Goal: Task Accomplishment & Management: Manage account settings

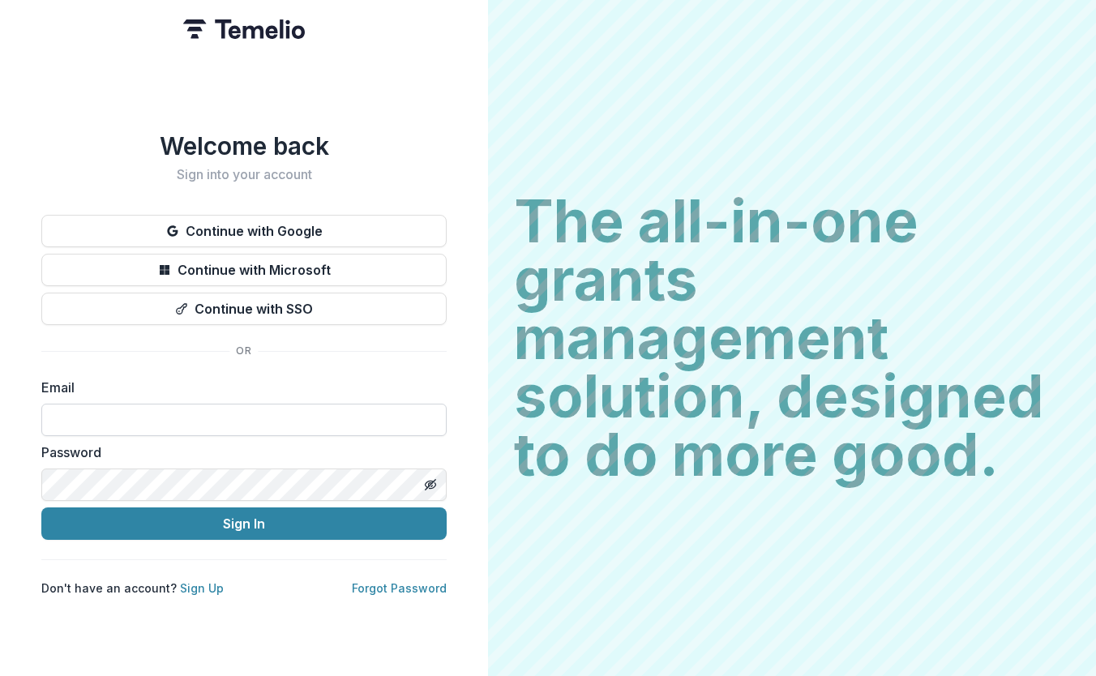
click at [102, 414] on input at bounding box center [243, 420] width 405 height 32
type input "**********"
click at [184, 412] on input at bounding box center [243, 420] width 405 height 32
type input "**********"
click at [433, 480] on icon "Toggle password visibility" at bounding box center [430, 484] width 13 height 13
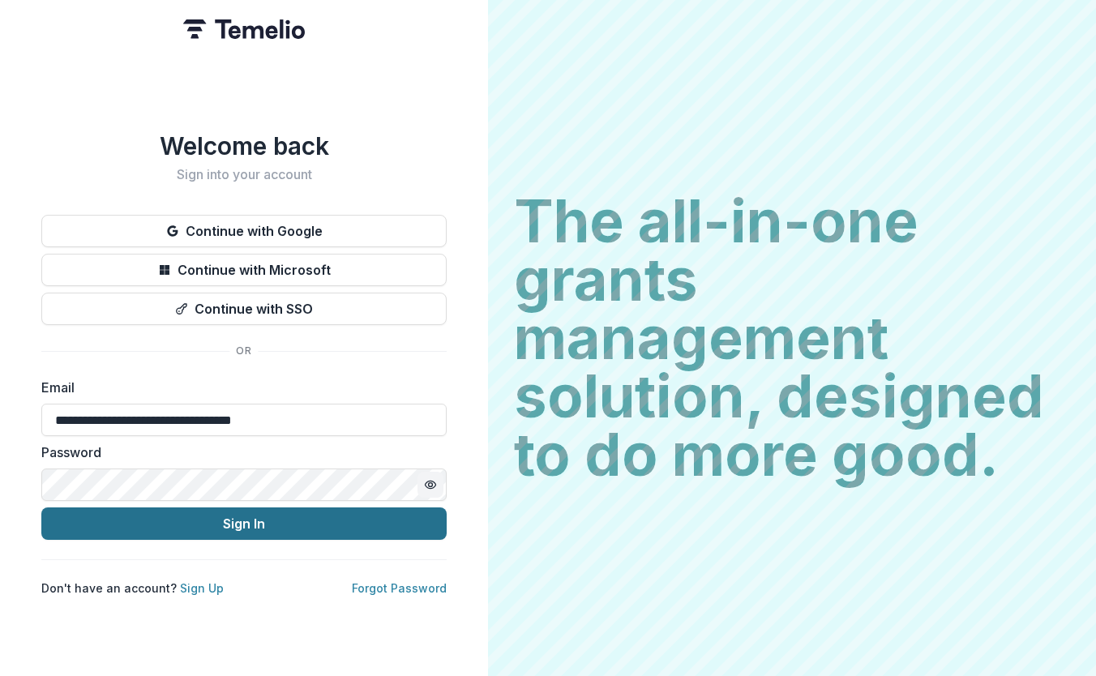
click at [223, 523] on button "Sign In" at bounding box center [243, 523] width 405 height 32
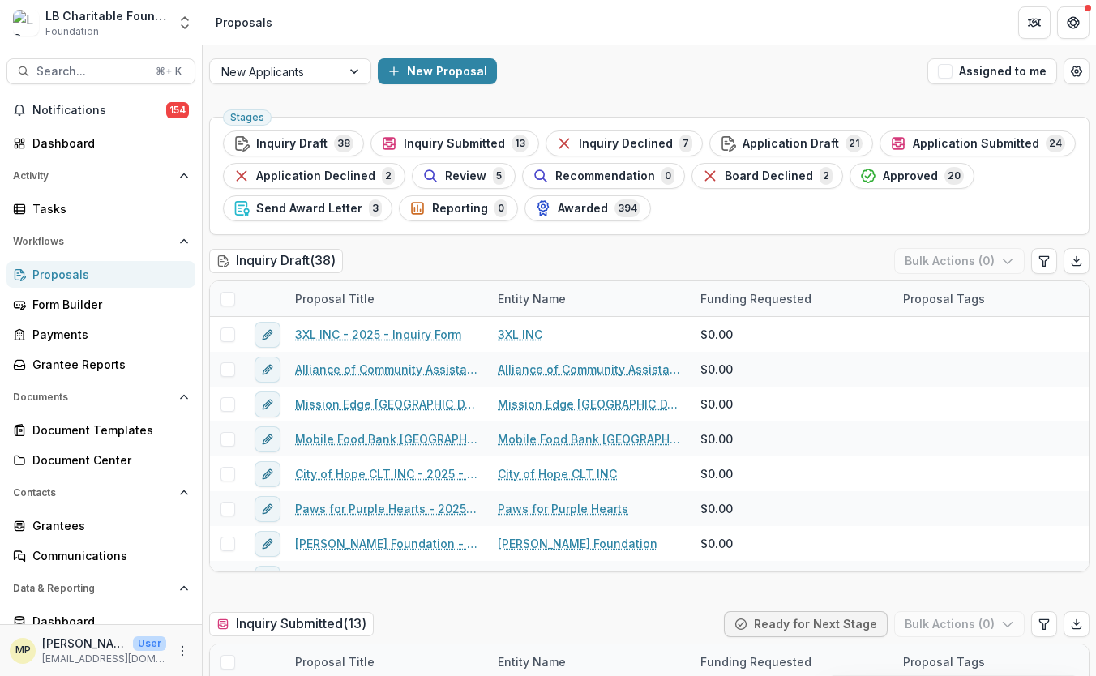
click at [887, 177] on span "Approved" at bounding box center [910, 176] width 55 height 14
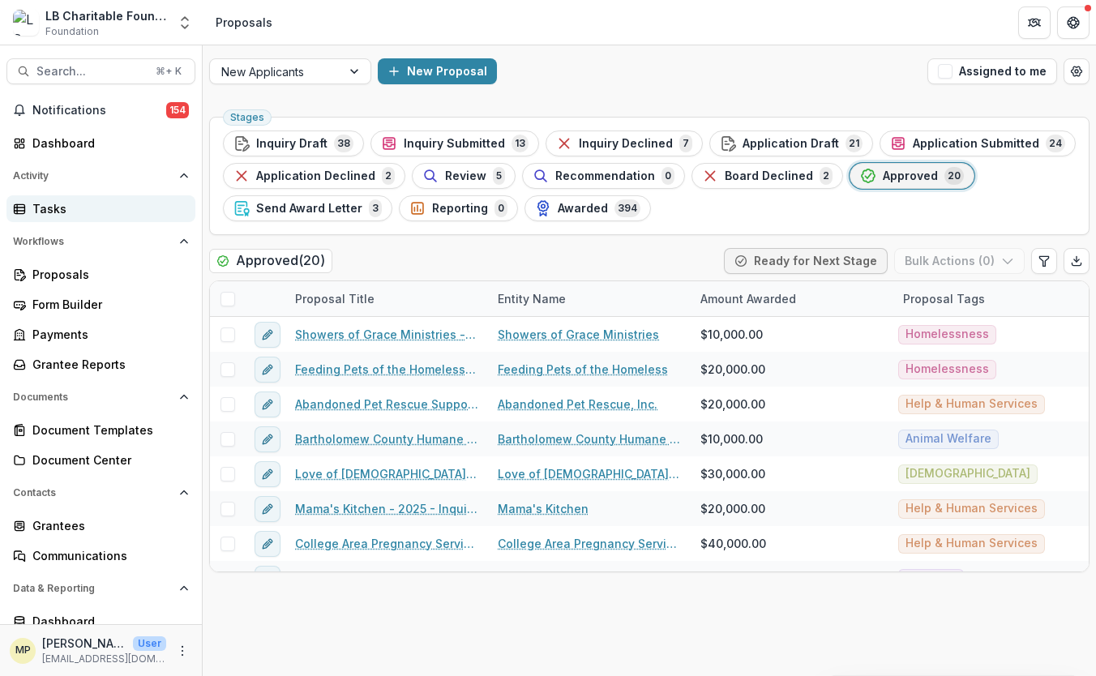
click at [42, 209] on div "Tasks" at bounding box center [107, 208] width 150 height 17
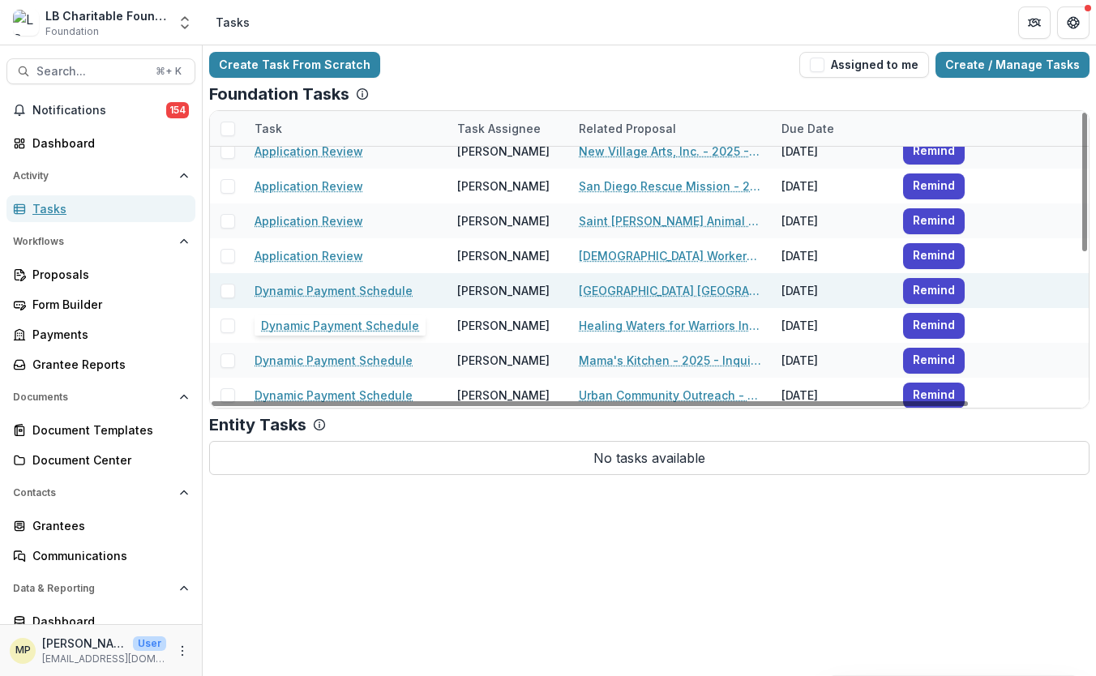
scroll to position [49, 0]
click at [938, 290] on button "Remind" at bounding box center [934, 290] width 62 height 26
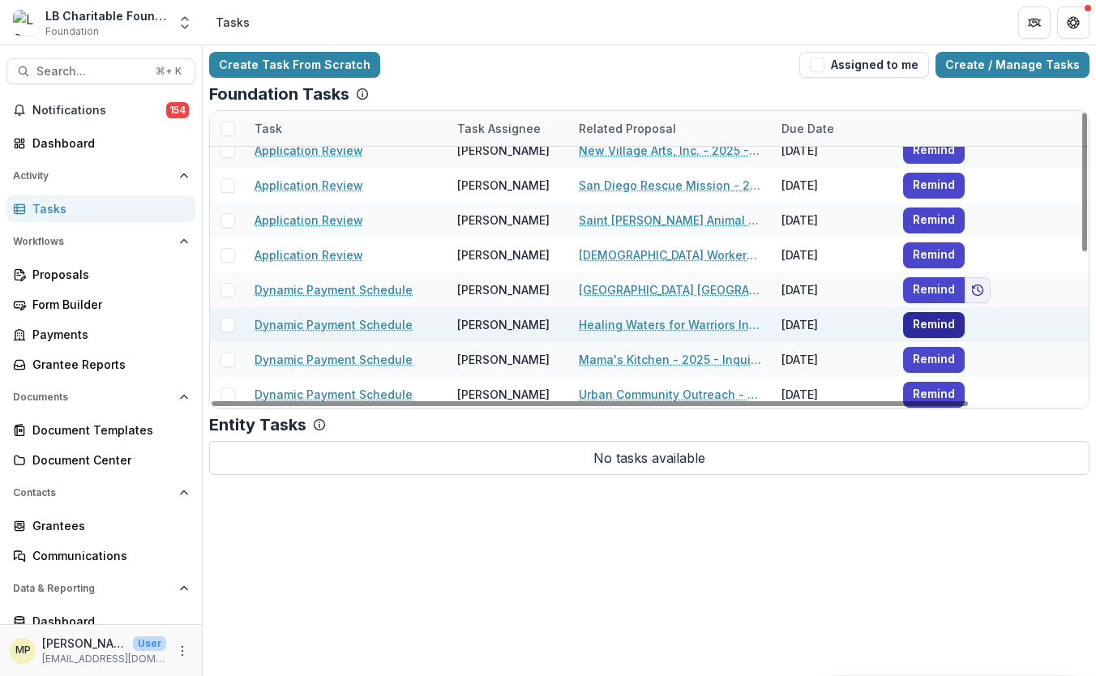
click at [935, 326] on button "Remind" at bounding box center [934, 325] width 62 height 26
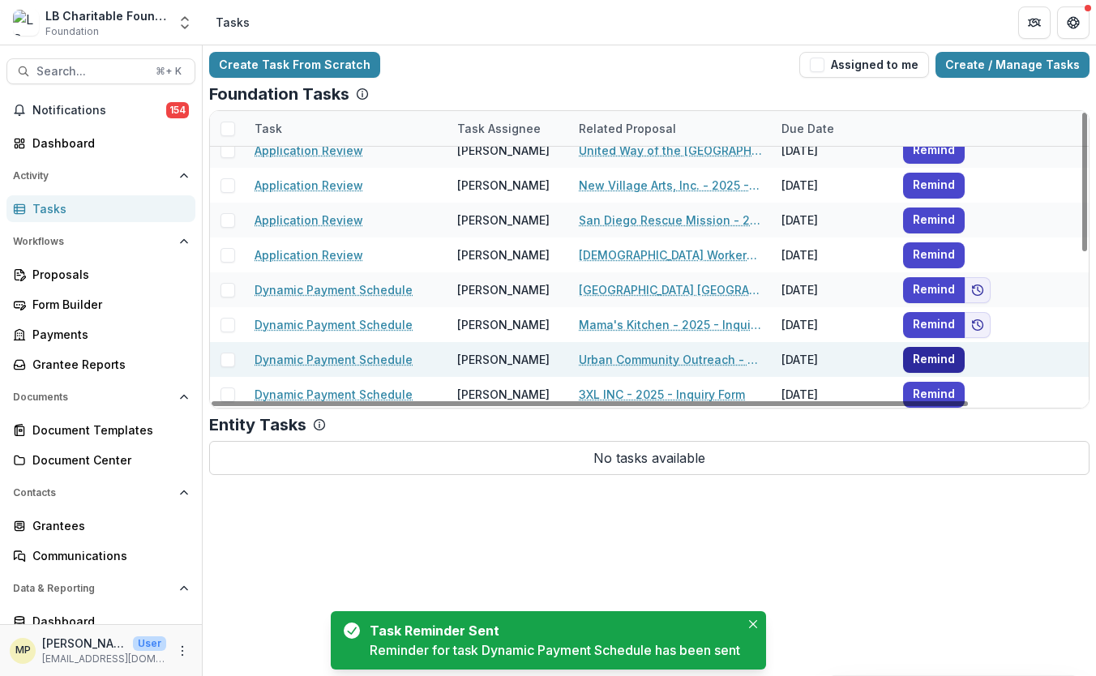
click at [931, 361] on button "Remind" at bounding box center [934, 360] width 62 height 26
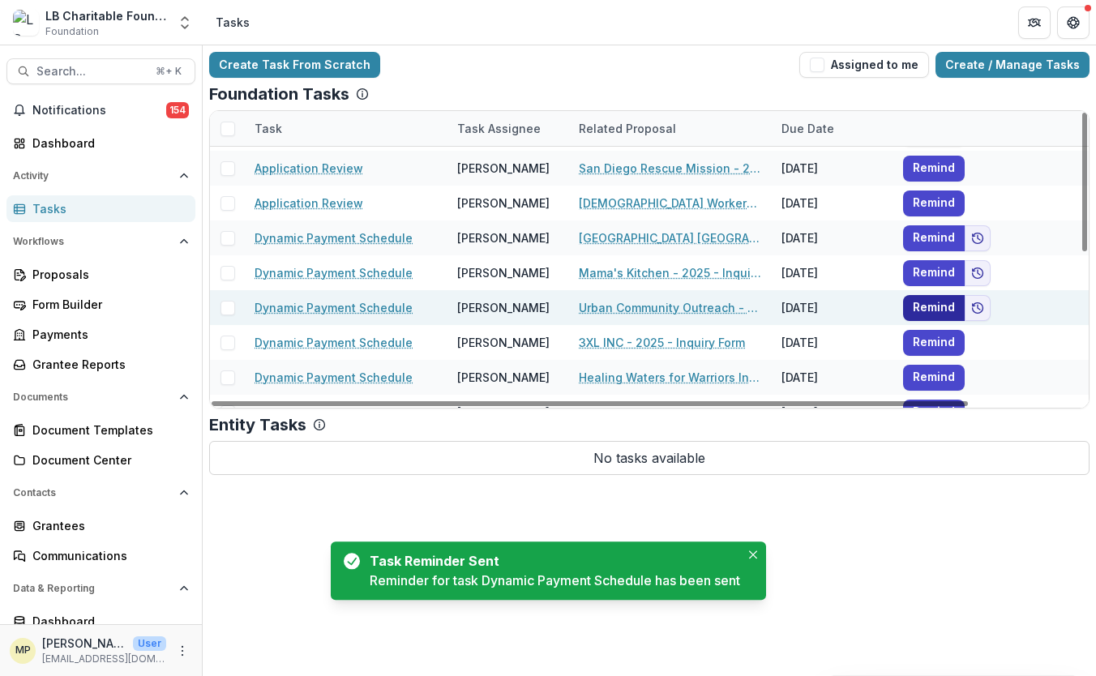
scroll to position [112, 0]
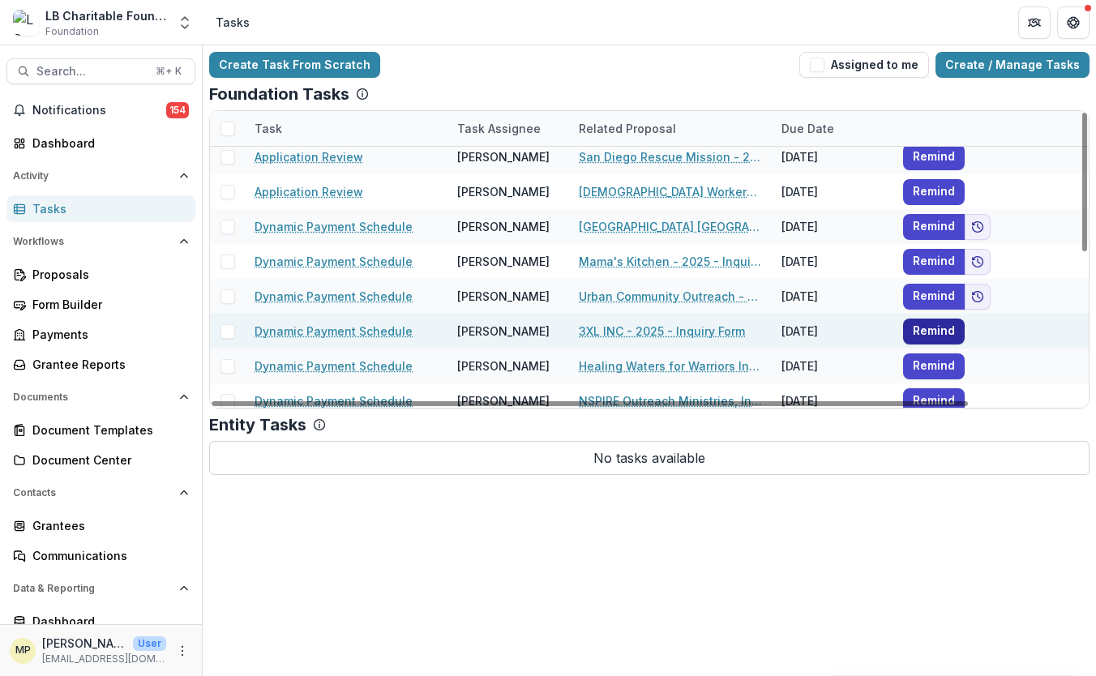
click at [934, 334] on button "Remind" at bounding box center [934, 332] width 62 height 26
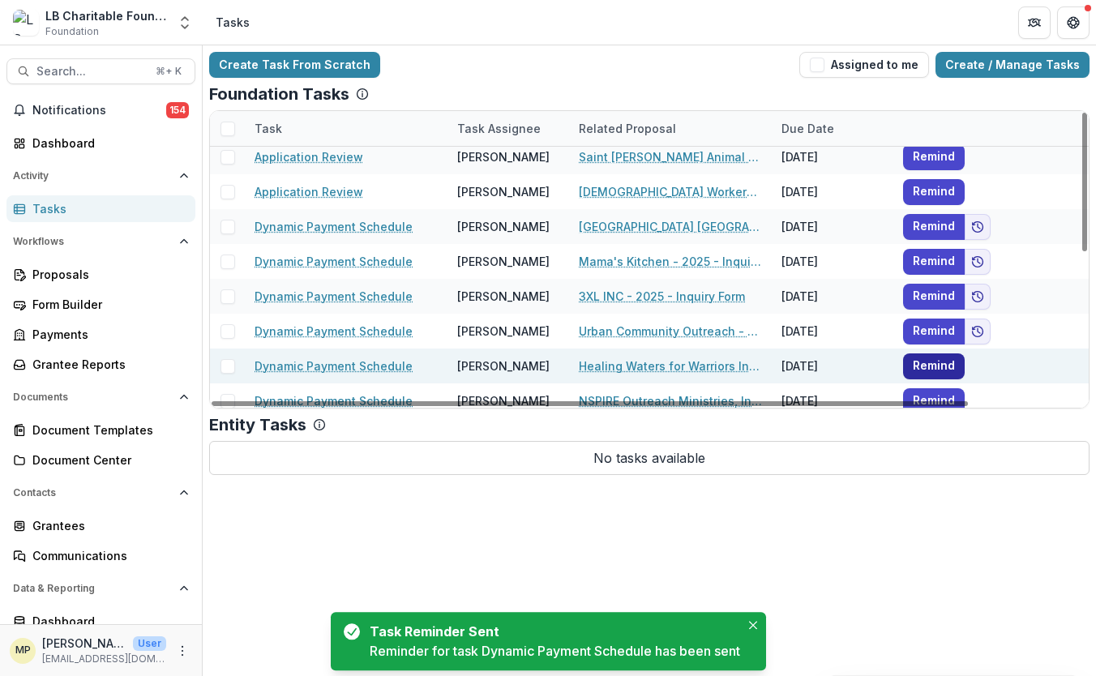
click at [929, 366] on button "Remind" at bounding box center [934, 366] width 62 height 26
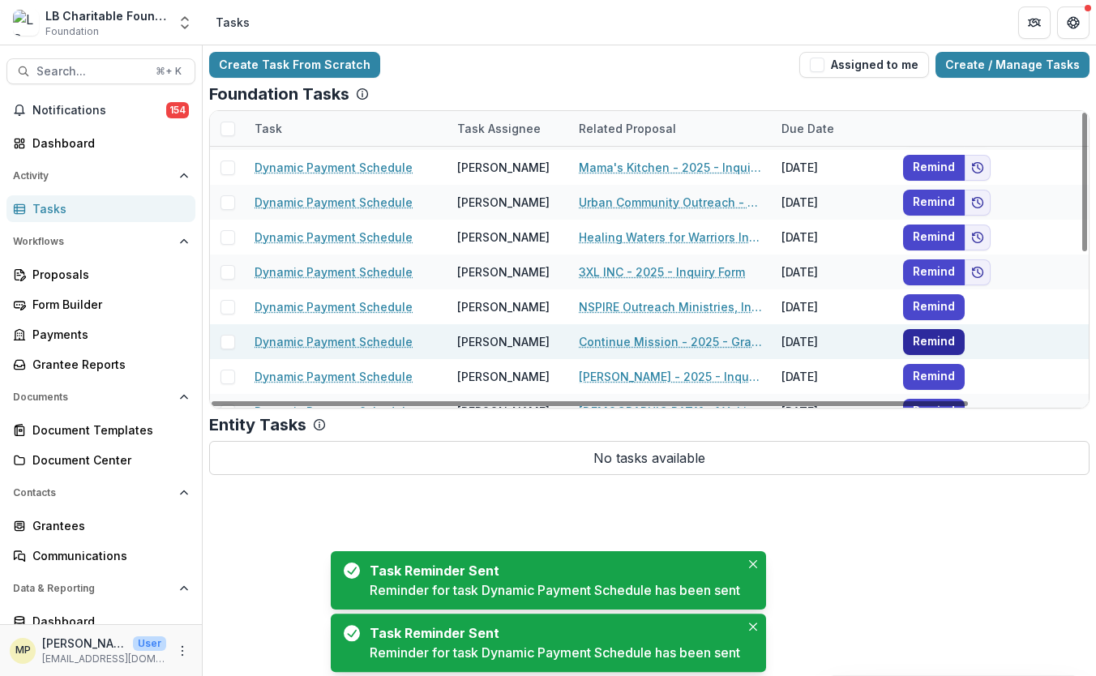
scroll to position [206, 0]
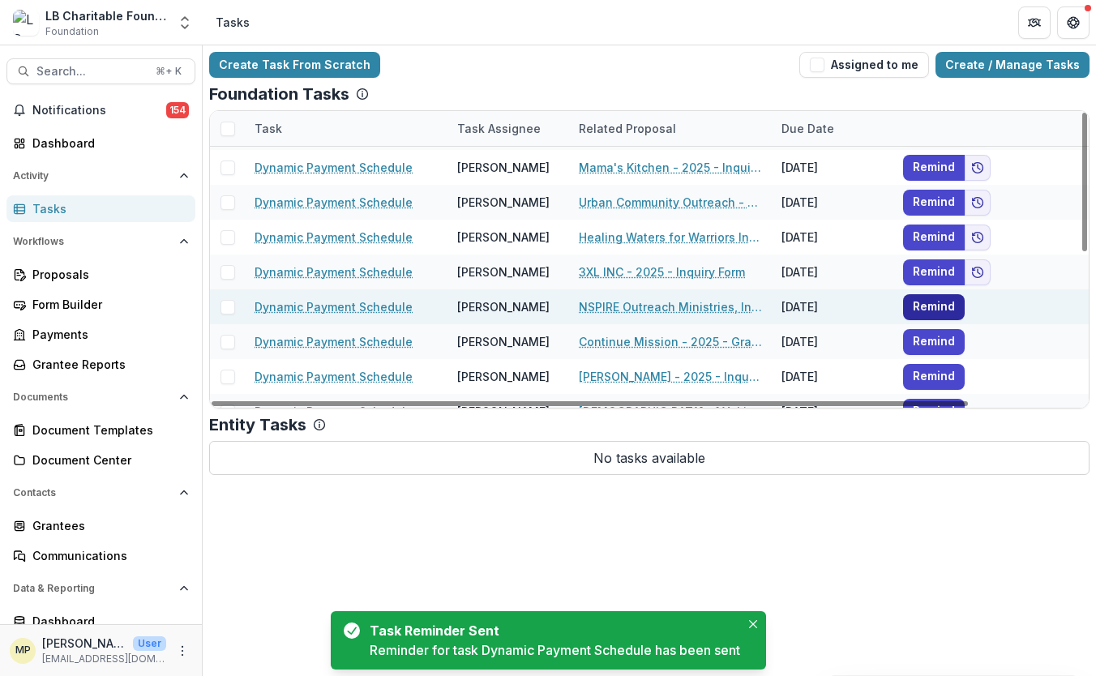
click at [930, 306] on button "Remind" at bounding box center [934, 307] width 62 height 26
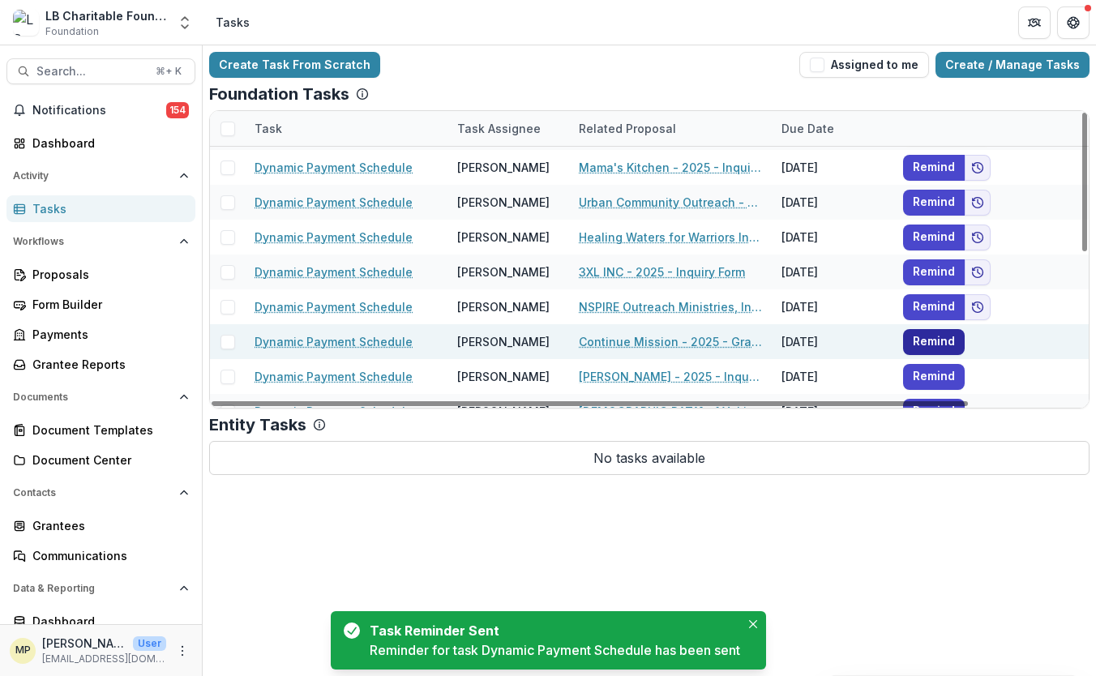
click at [926, 347] on button "Remind" at bounding box center [934, 342] width 62 height 26
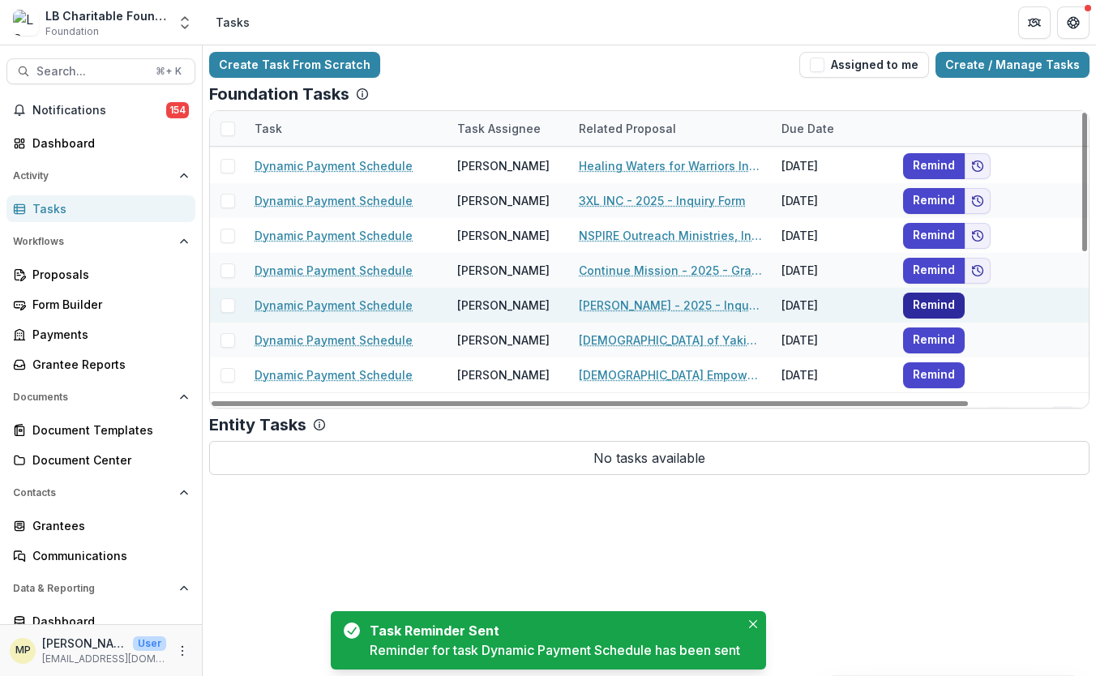
scroll to position [278, 0]
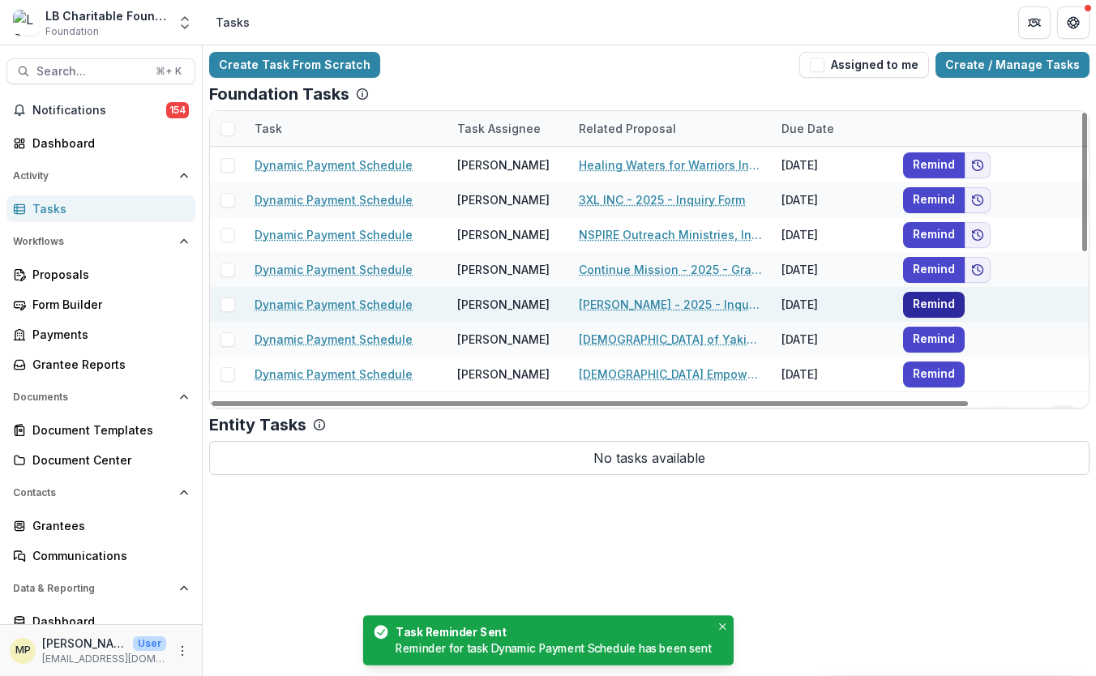
click at [934, 309] on button "Remind" at bounding box center [934, 305] width 62 height 26
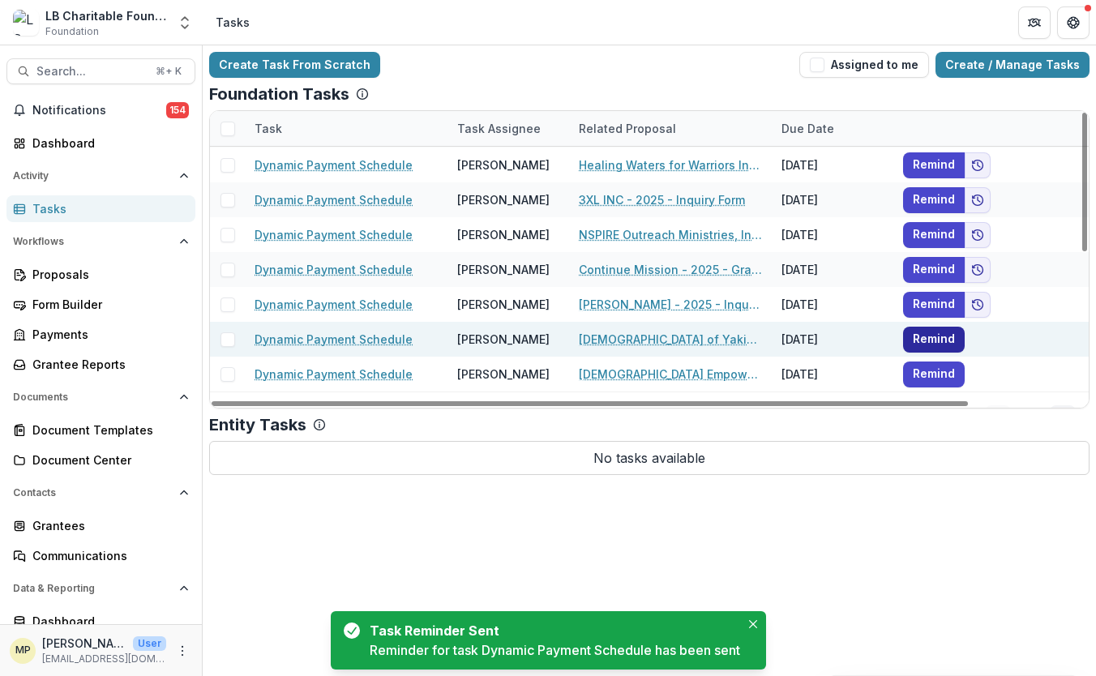
click at [930, 340] on button "Remind" at bounding box center [934, 340] width 62 height 26
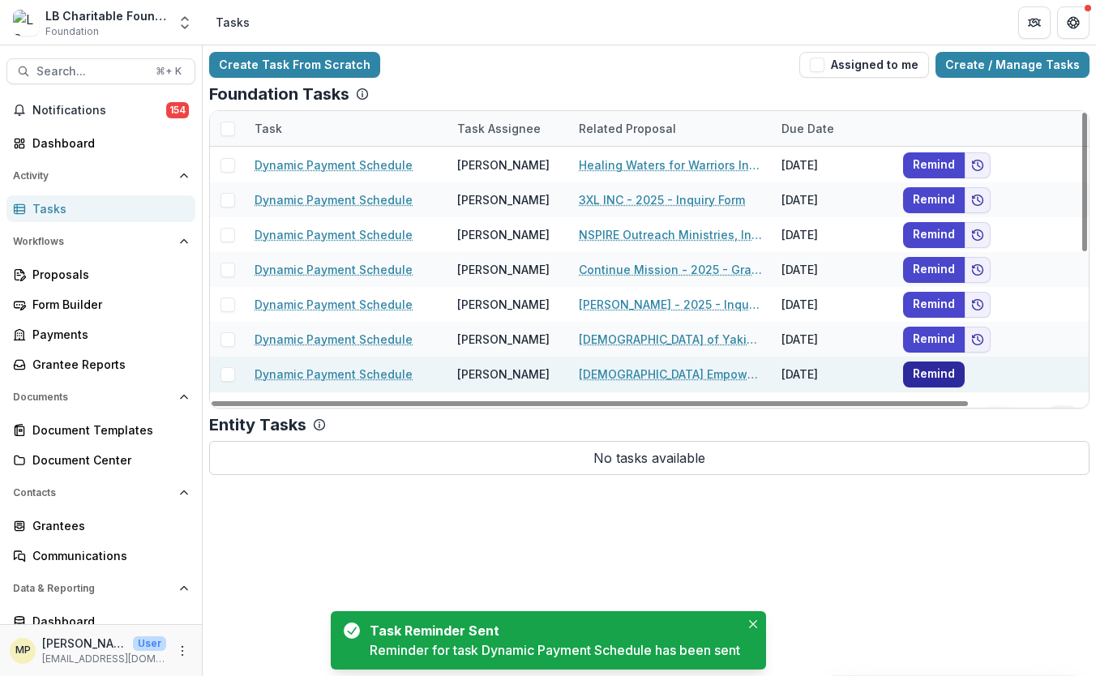
click at [934, 374] on button "Remind" at bounding box center [934, 374] width 62 height 26
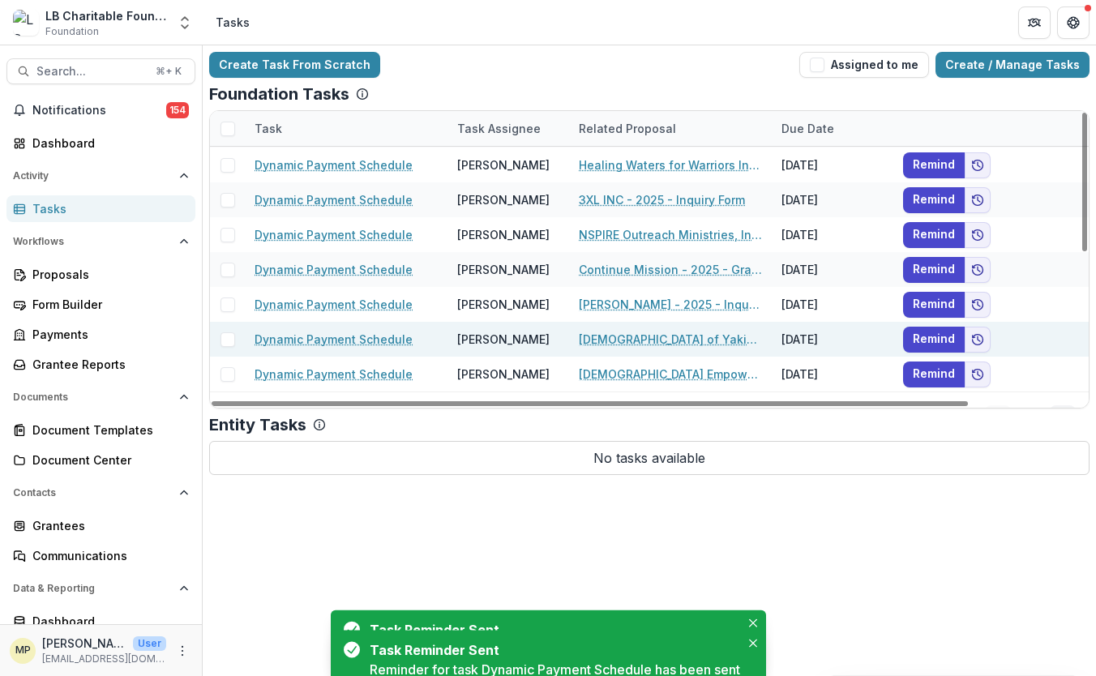
scroll to position [314, 0]
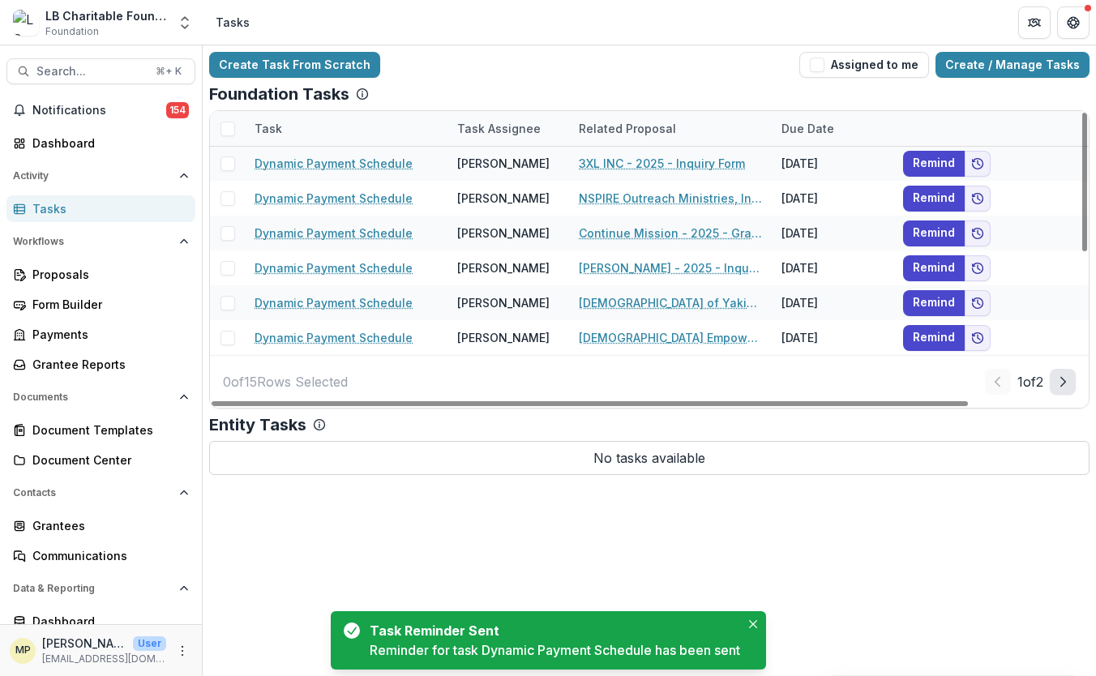
click at [1062, 383] on icon "Next Page" at bounding box center [1062, 381] width 13 height 13
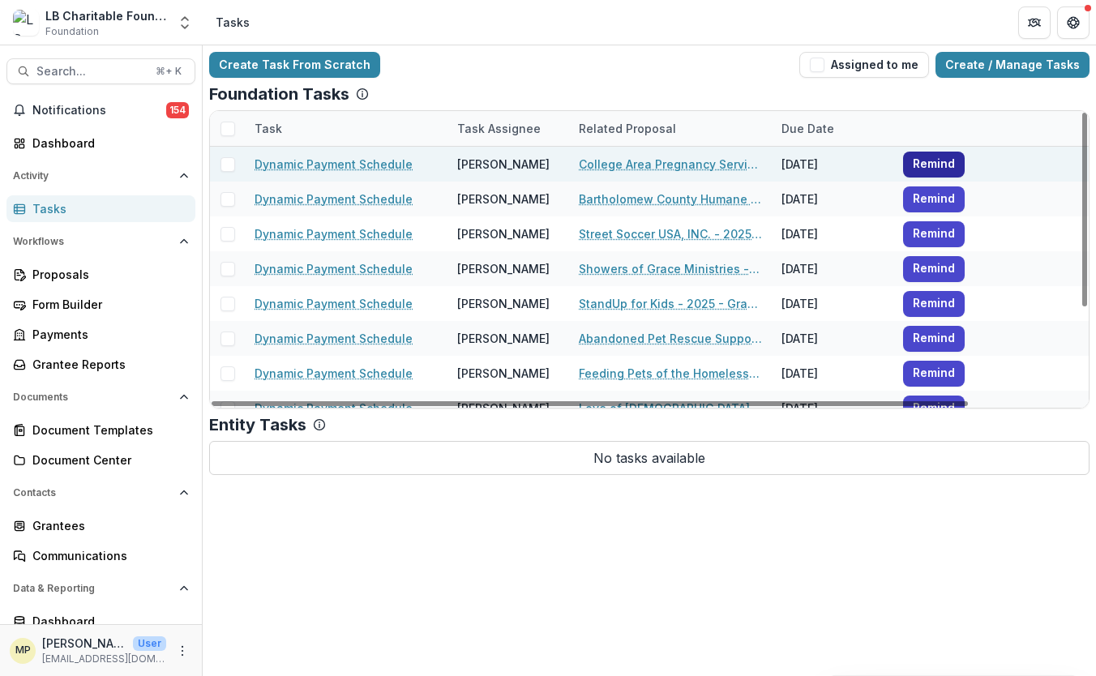
click at [941, 164] on button "Remind" at bounding box center [934, 165] width 62 height 26
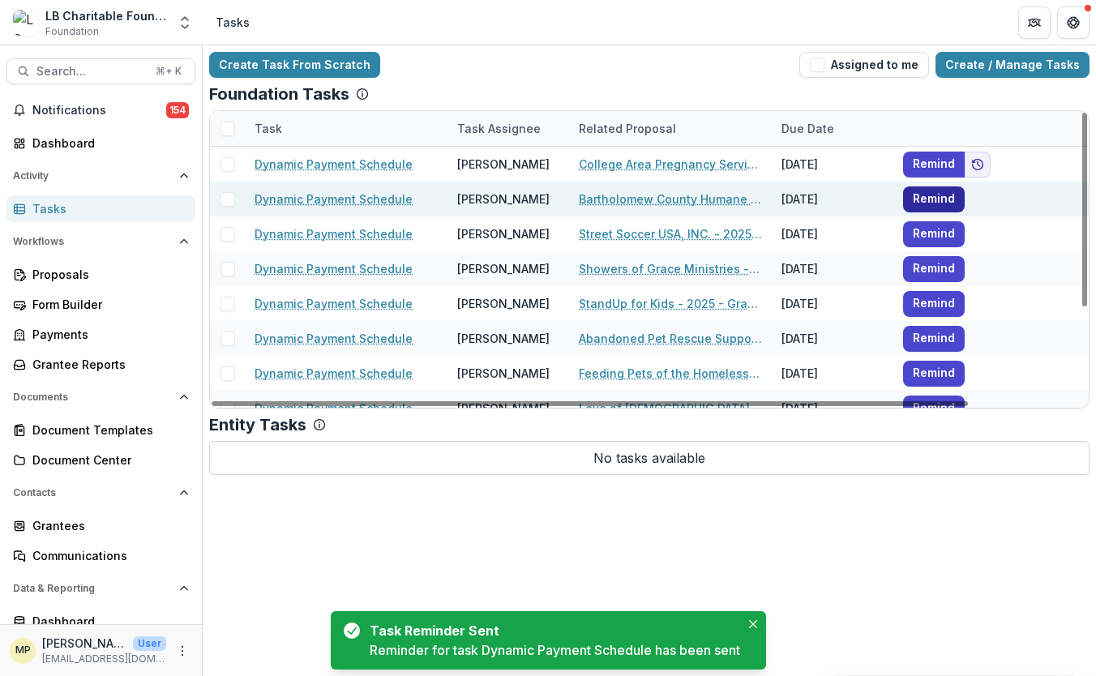
click at [940, 197] on button "Remind" at bounding box center [934, 199] width 62 height 26
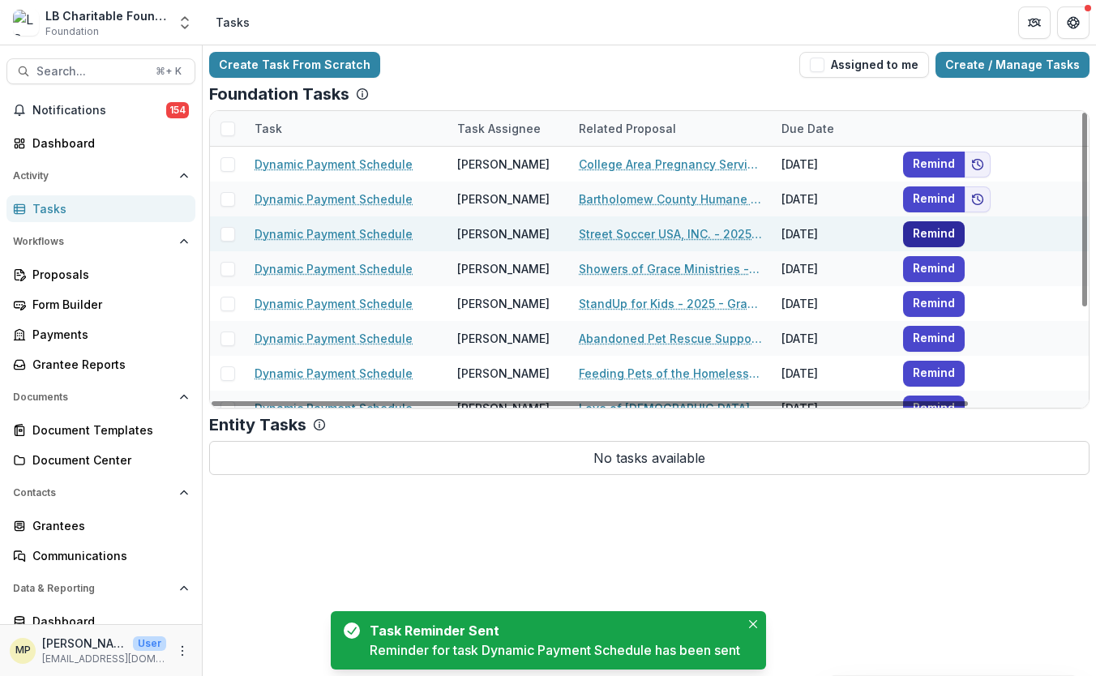
click at [939, 234] on button "Remind" at bounding box center [934, 234] width 62 height 26
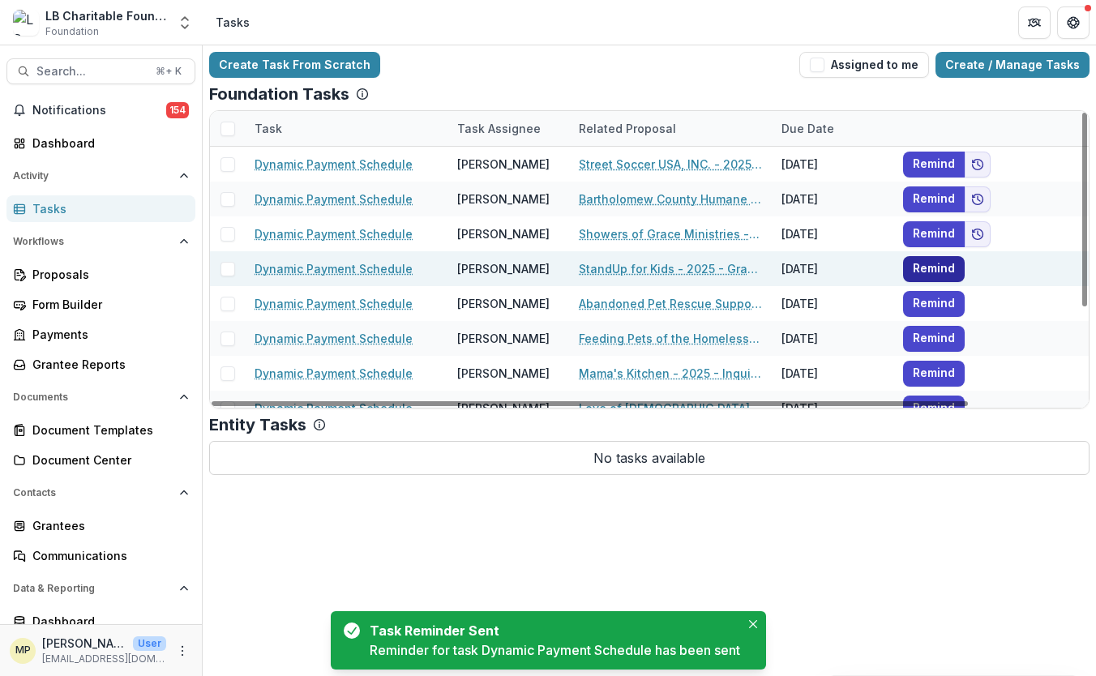
click at [935, 272] on button "Remind" at bounding box center [934, 269] width 62 height 26
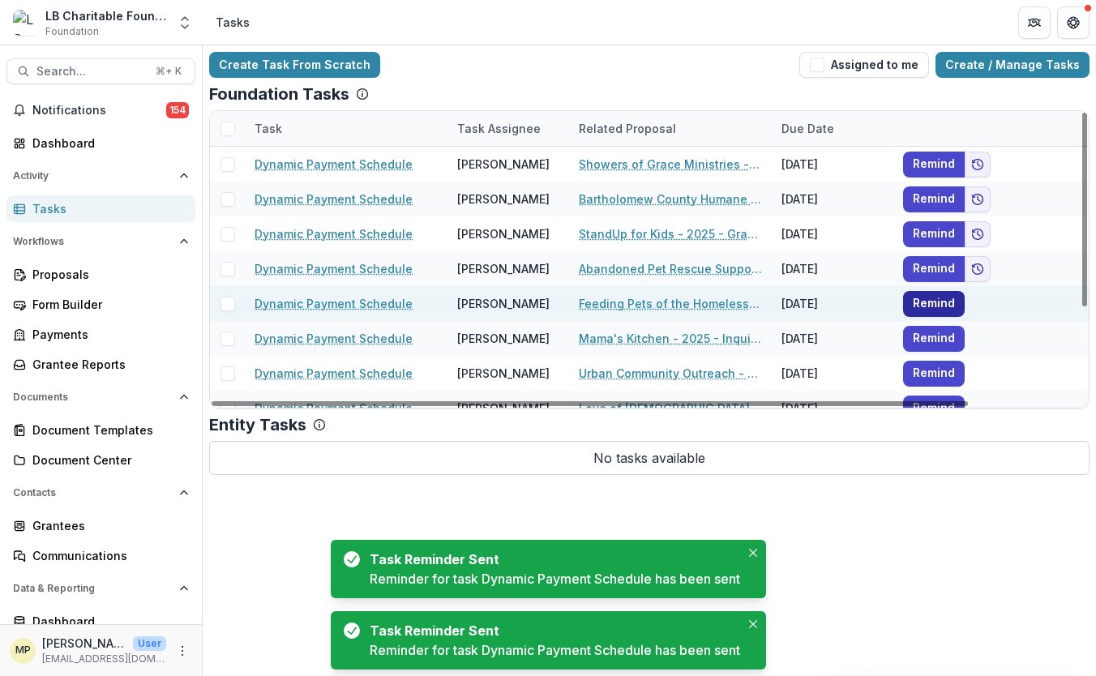
click at [933, 299] on button "Remind" at bounding box center [934, 304] width 62 height 26
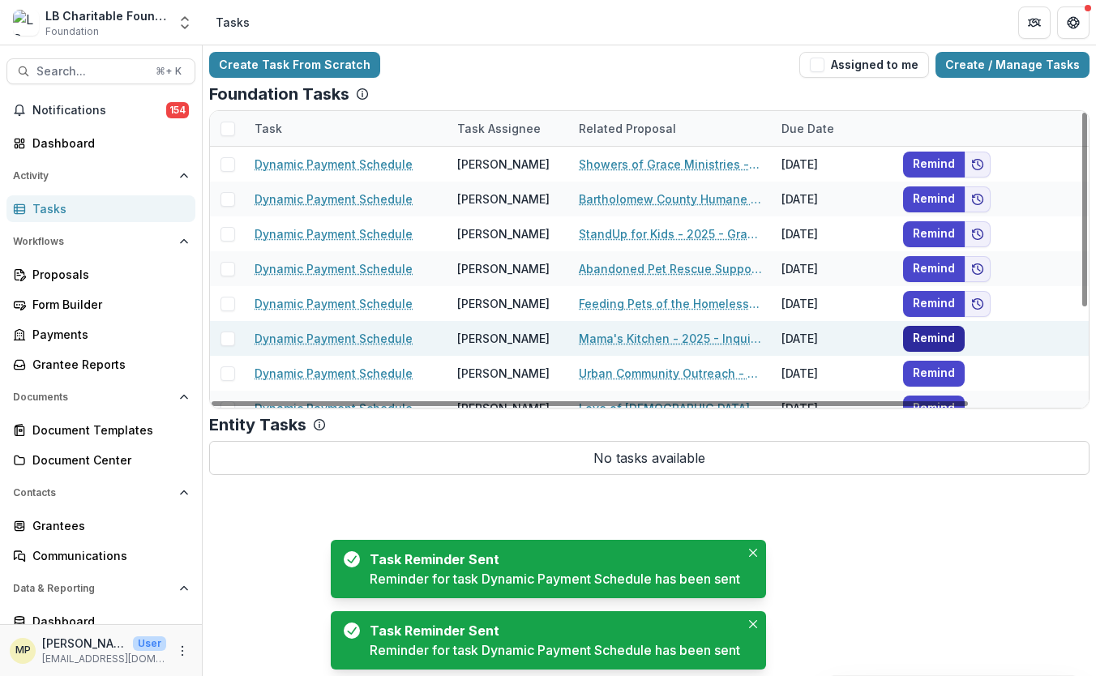
click at [933, 338] on button "Remind" at bounding box center [934, 339] width 62 height 26
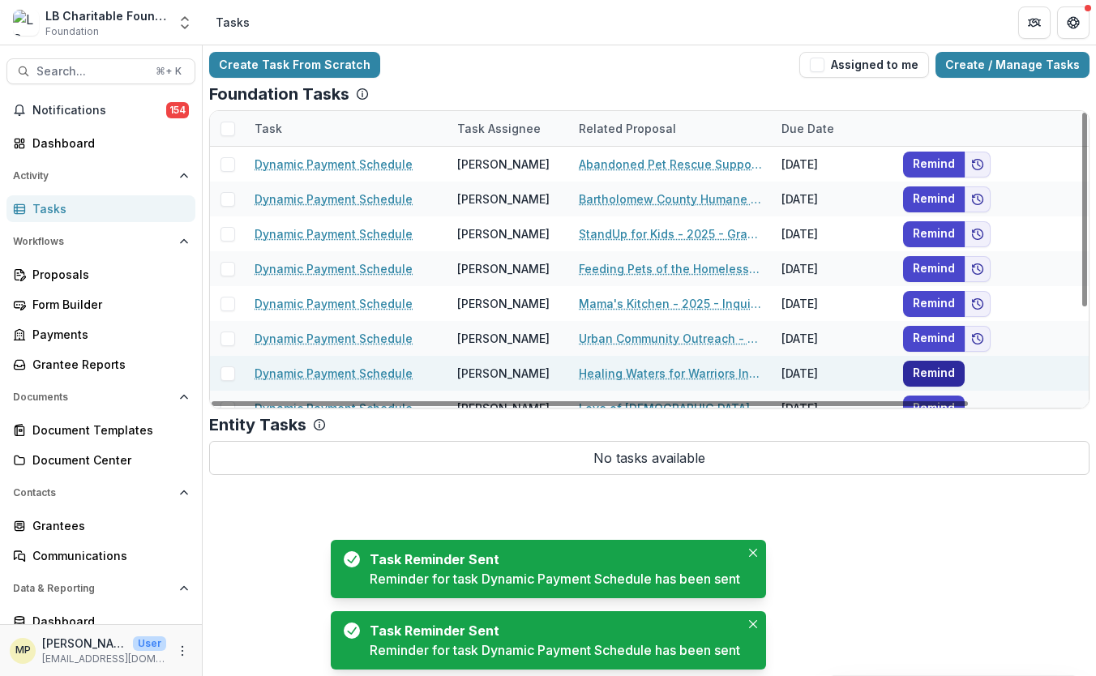
click at [931, 369] on button "Remind" at bounding box center [934, 374] width 62 height 26
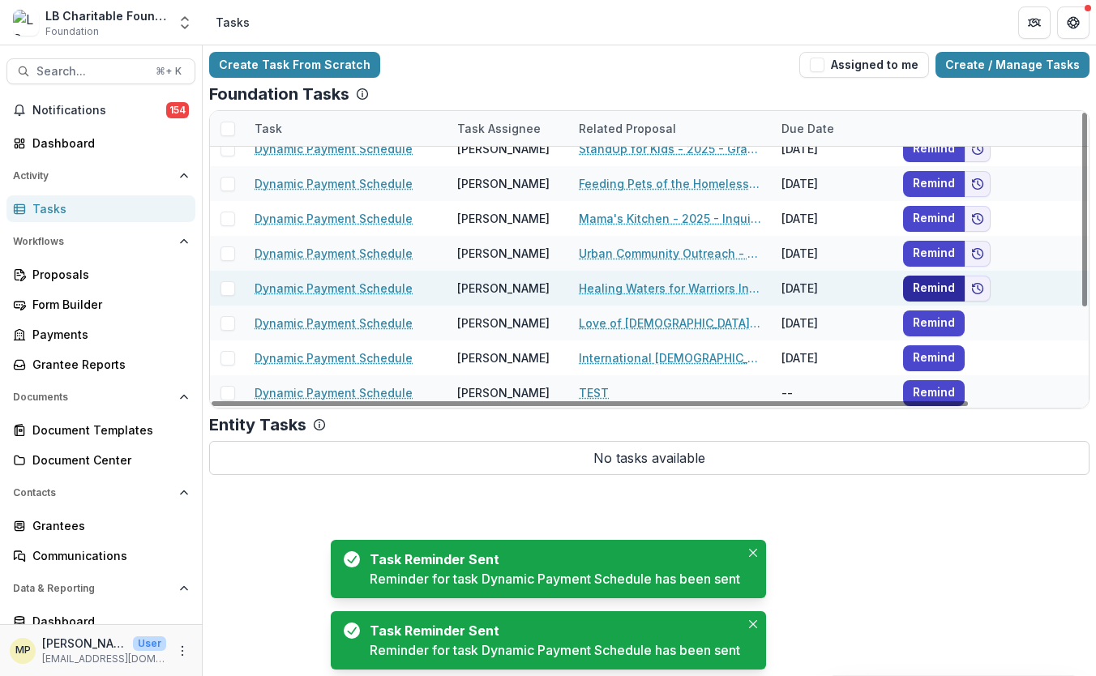
scroll to position [87, 0]
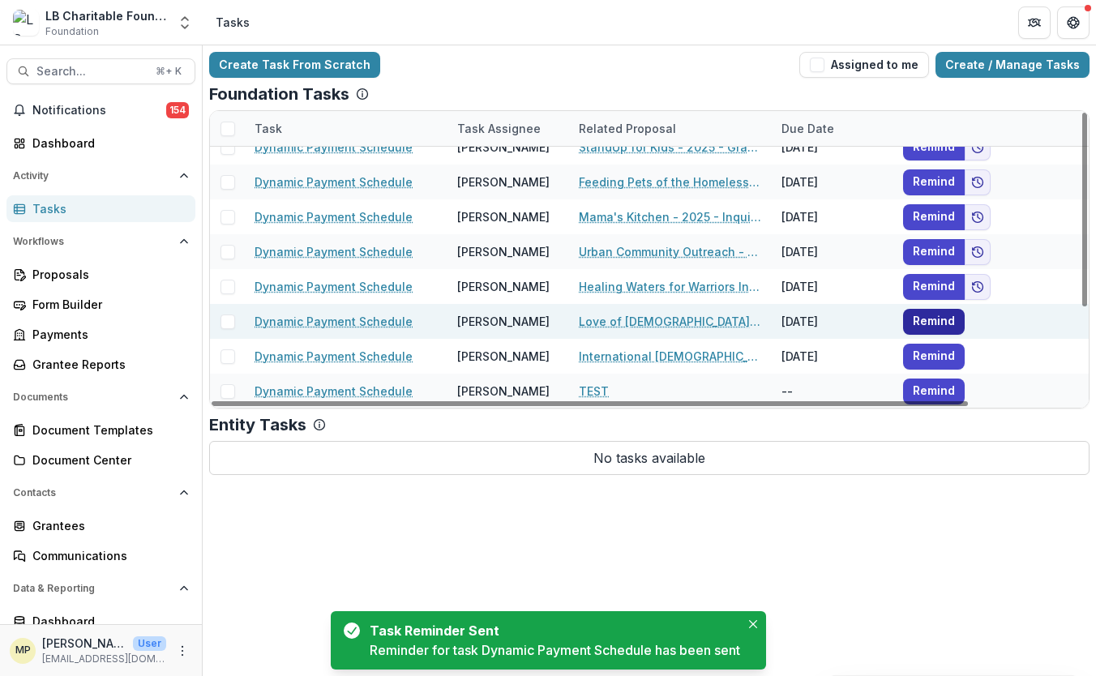
click at [937, 323] on button "Remind" at bounding box center [934, 322] width 62 height 26
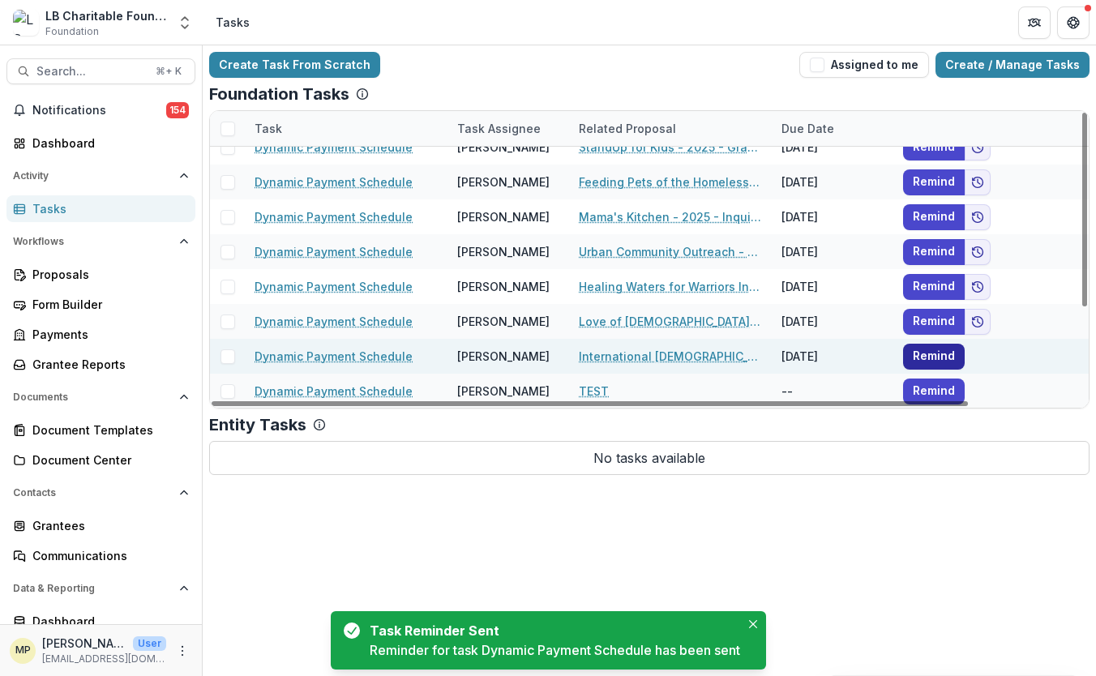
click at [934, 350] on button "Remind" at bounding box center [934, 357] width 62 height 26
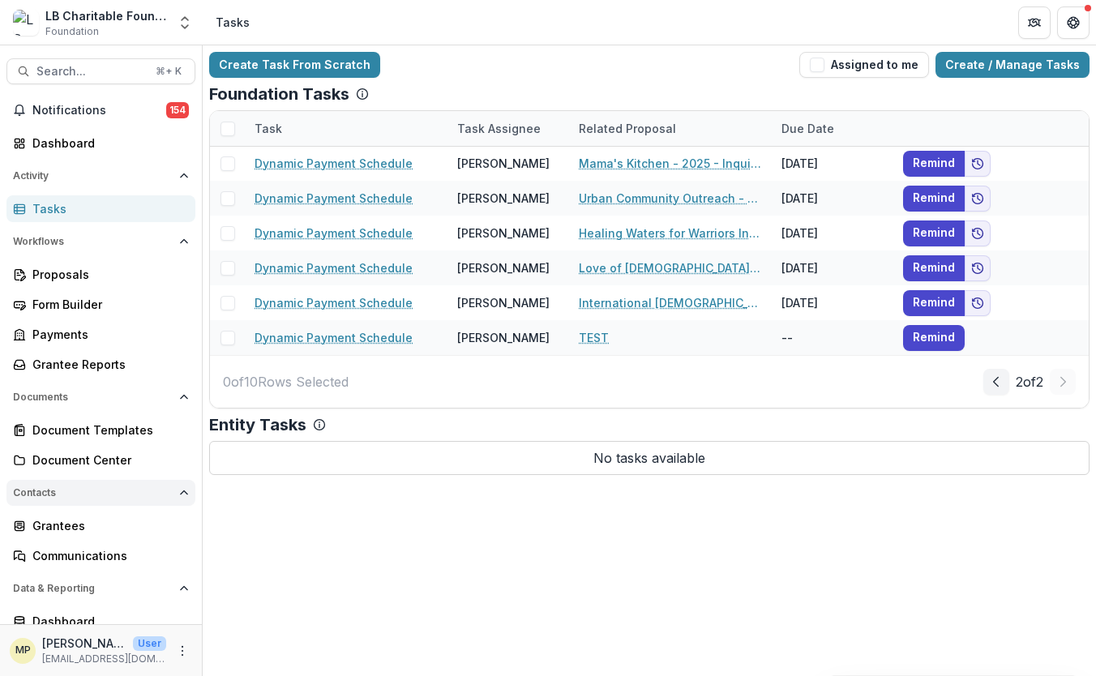
scroll to position [41, 0]
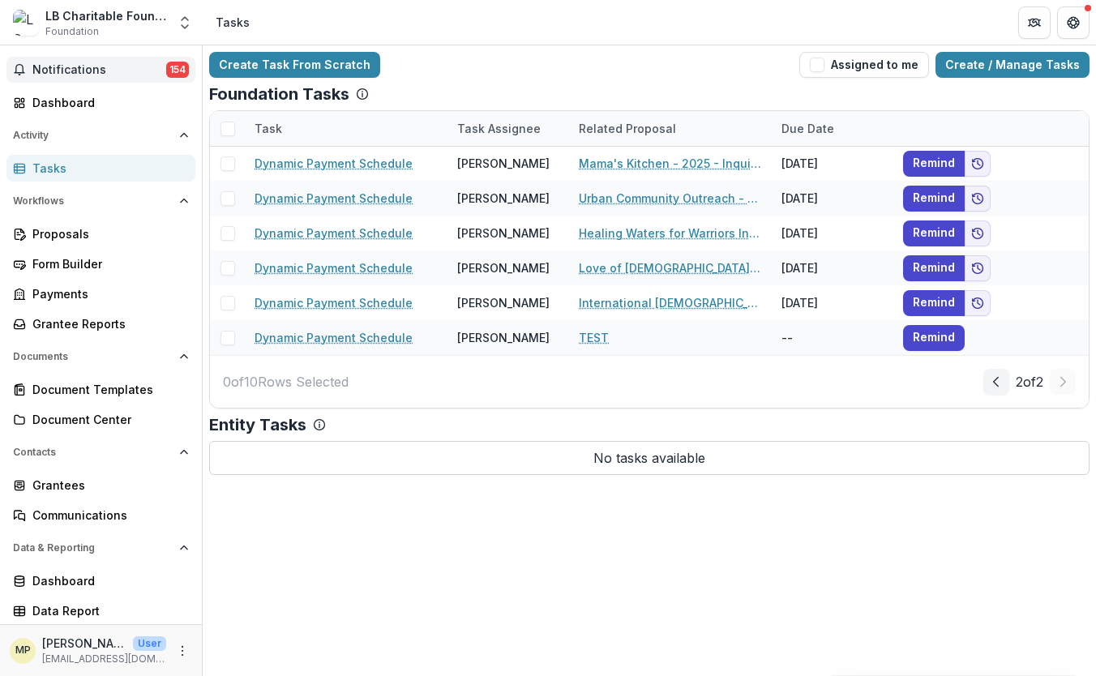
click at [90, 67] on span "Notifications" at bounding box center [99, 70] width 134 height 14
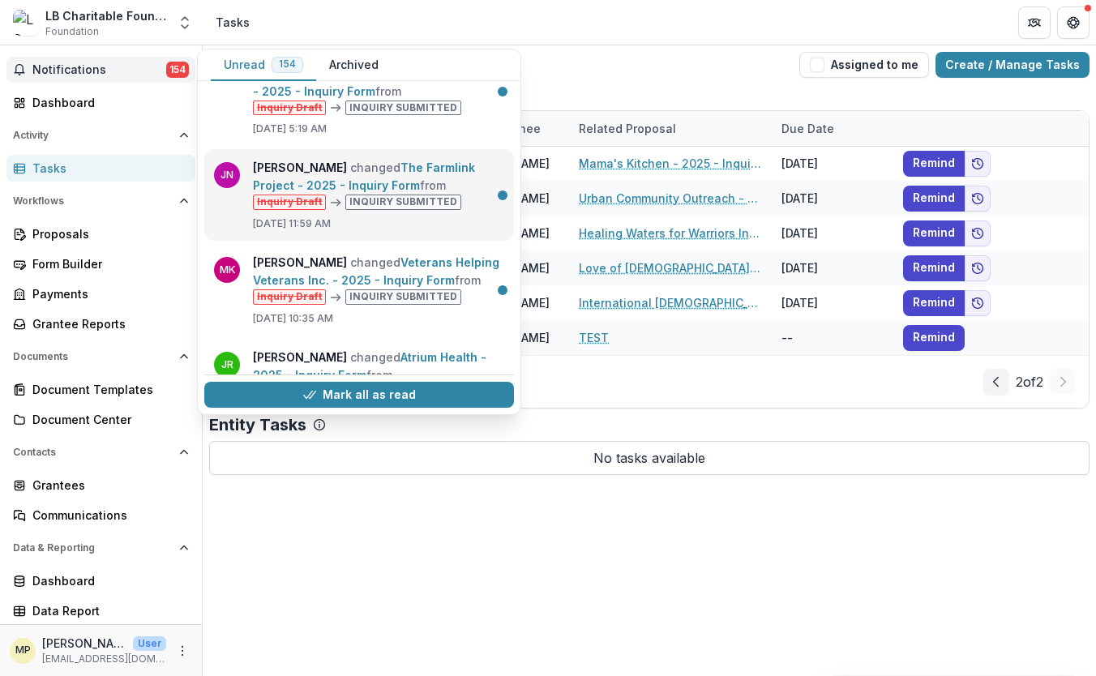
scroll to position [1491, 0]
